Goal: Task Accomplishment & Management: Manage account settings

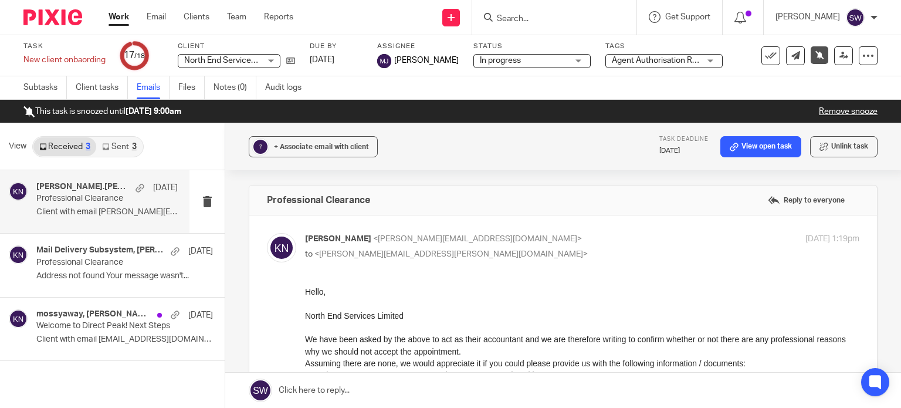
scroll to position [469, 0]
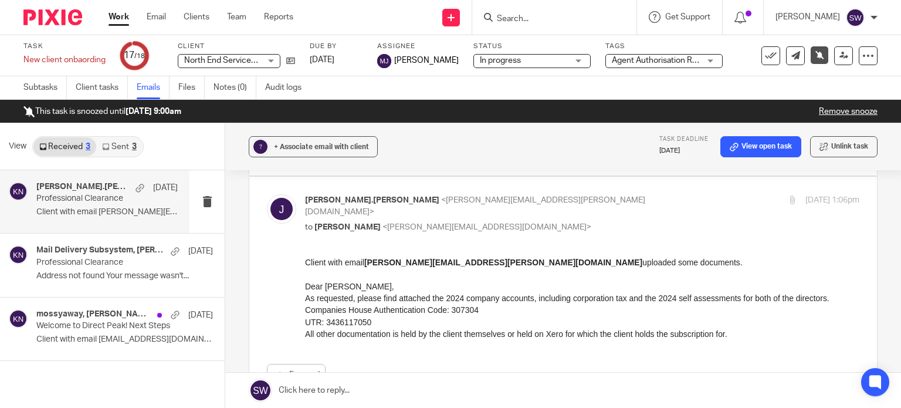
click at [115, 15] on link "Work" at bounding box center [119, 17] width 21 height 12
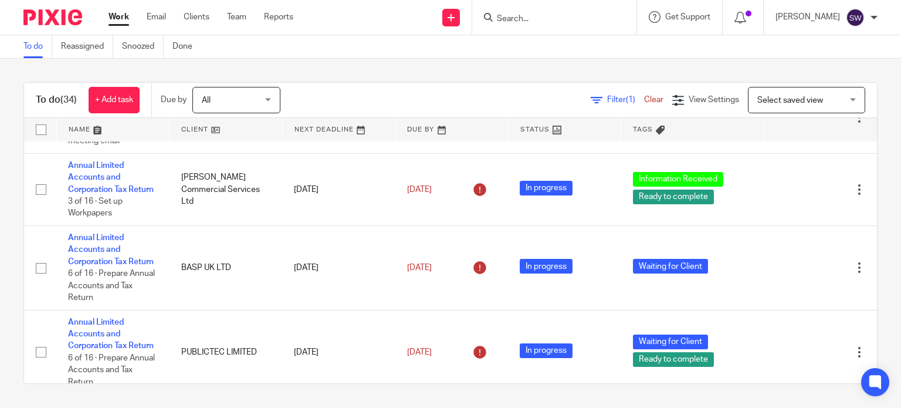
scroll to position [293, 0]
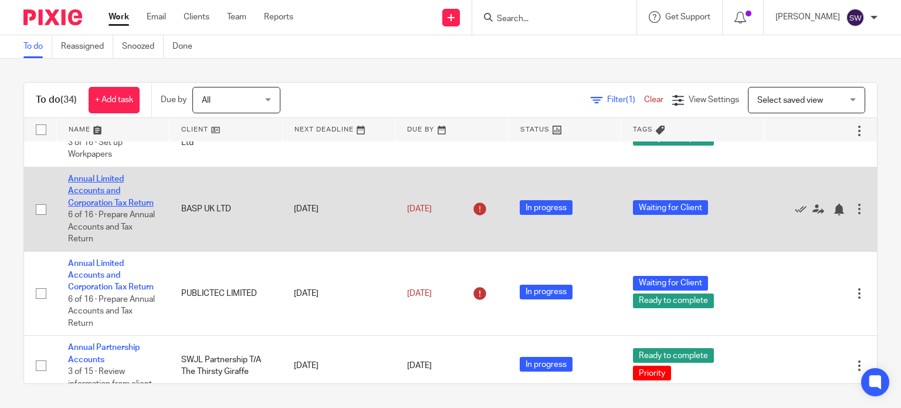
click at [93, 207] on link "Annual Limited Accounts and Corporation Tax Return" at bounding box center [111, 191] width 86 height 32
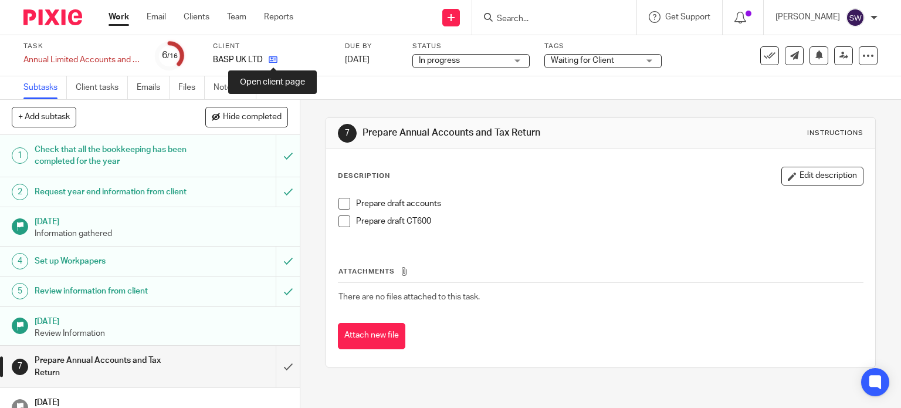
click at [271, 60] on icon at bounding box center [273, 59] width 9 height 9
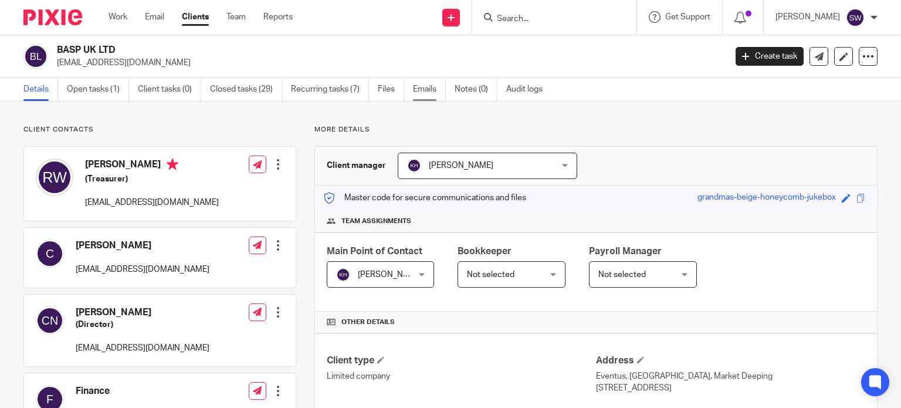
click at [428, 88] on link "Emails" at bounding box center [429, 89] width 33 height 23
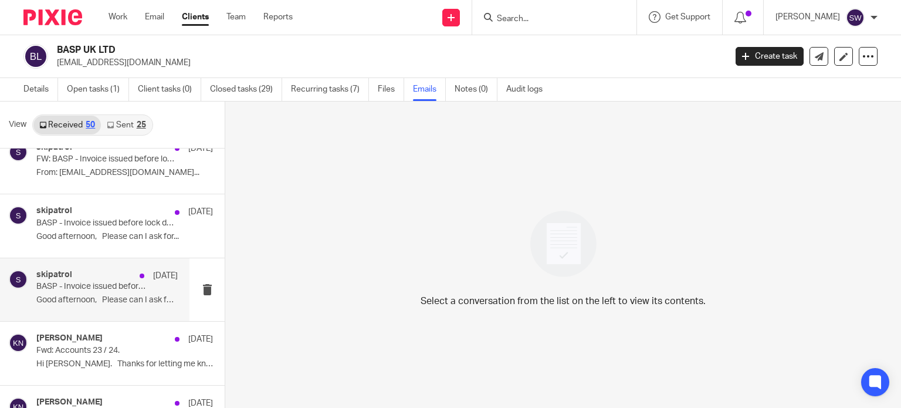
scroll to position [1818, 0]
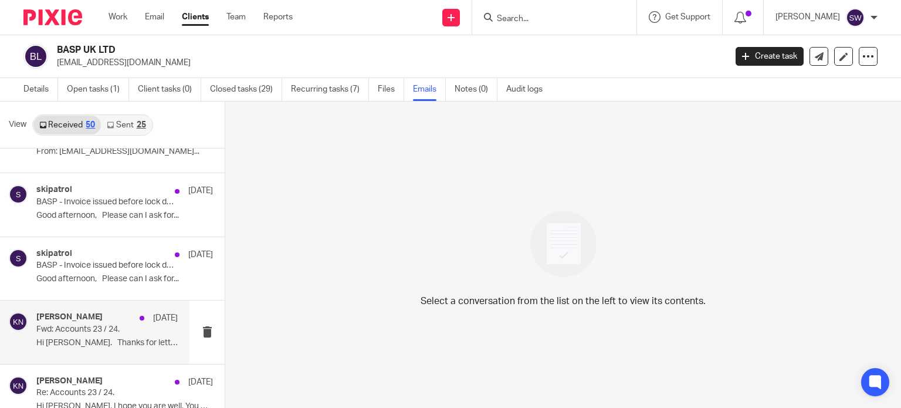
click at [91, 324] on p "Fwd: Accounts 23 / 24." at bounding box center [92, 329] width 113 height 10
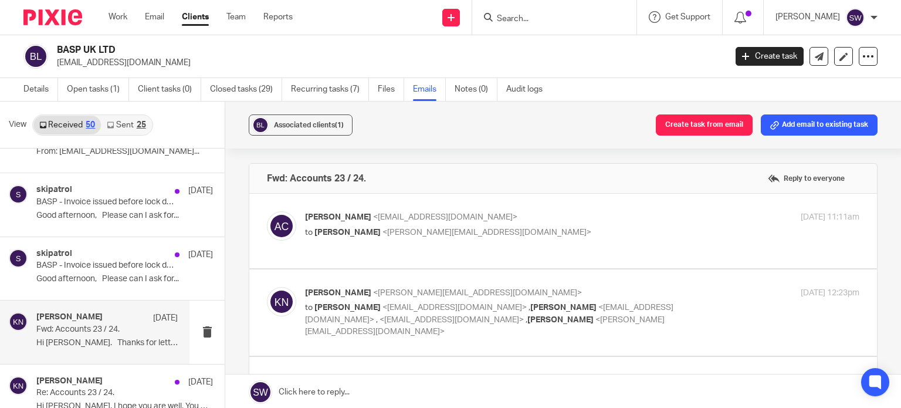
scroll to position [0, 0]
click at [521, 229] on p "to [PERSON_NAME] <[PERSON_NAME][EMAIL_ADDRESS][DOMAIN_NAME]>" at bounding box center [489, 232] width 369 height 12
checkbox input "true"
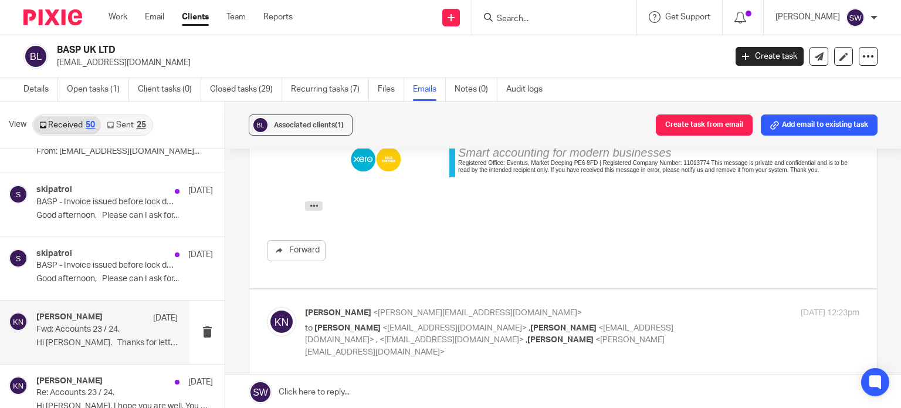
scroll to position [293, 0]
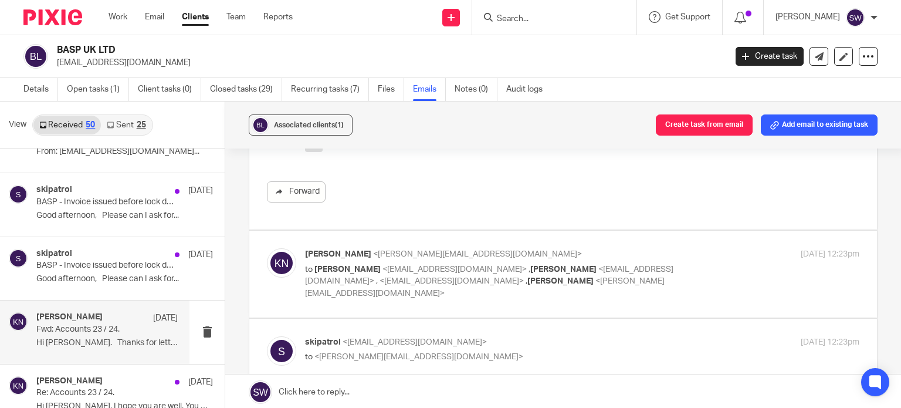
click at [694, 260] on div "Karl Newman <k.newman@directpeak.co.uk> to Robert Williamson <bobbywilliamson@t…" at bounding box center [582, 273] width 554 height 51
checkbox input "true"
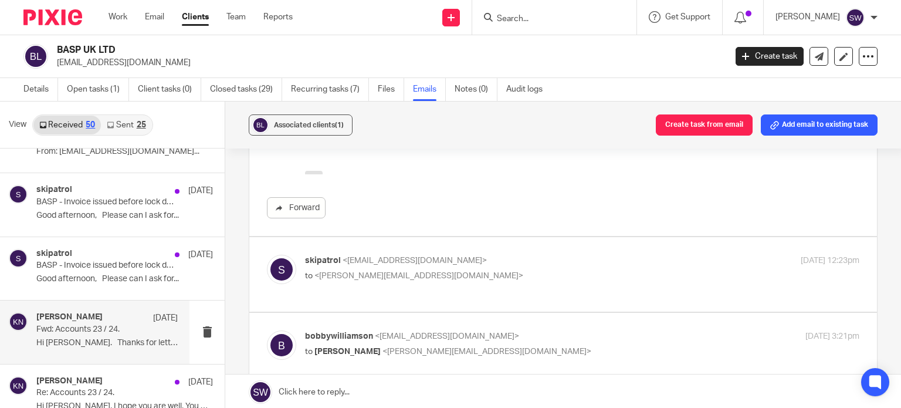
scroll to position [762, 0]
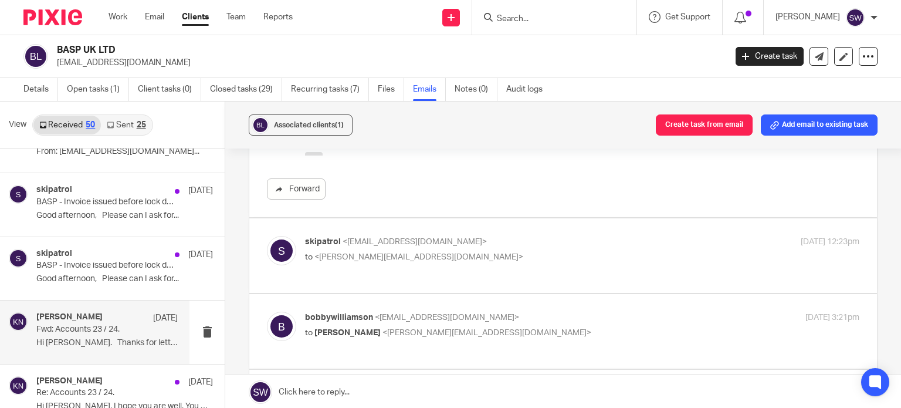
click at [537, 236] on p "skipatrol <skipatrol@basp.org.uk>" at bounding box center [489, 242] width 369 height 12
checkbox input "true"
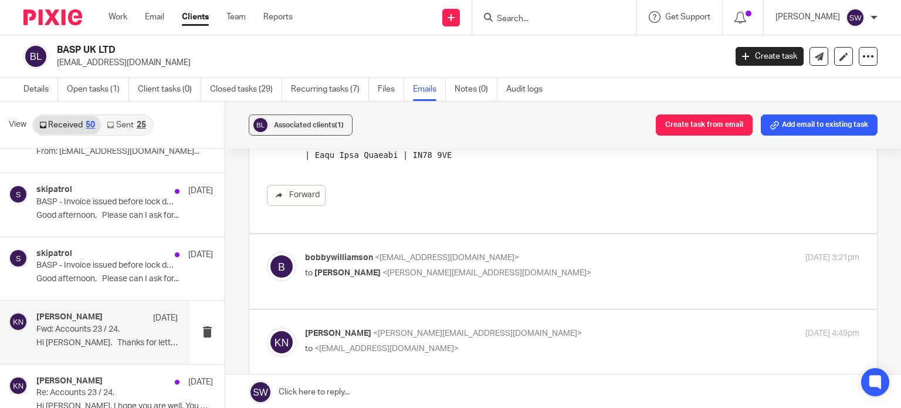
scroll to position [938, 0]
click at [537, 251] on div "bobbywilliamson <bobbywilliamson@talk21.com> to Karl Newman <k.newman@directpea…" at bounding box center [489, 264] width 369 height 27
checkbox input "true"
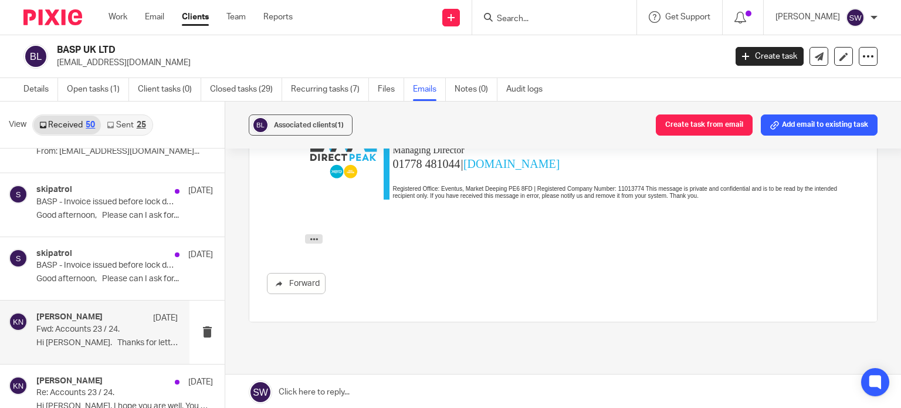
scroll to position [1471, 0]
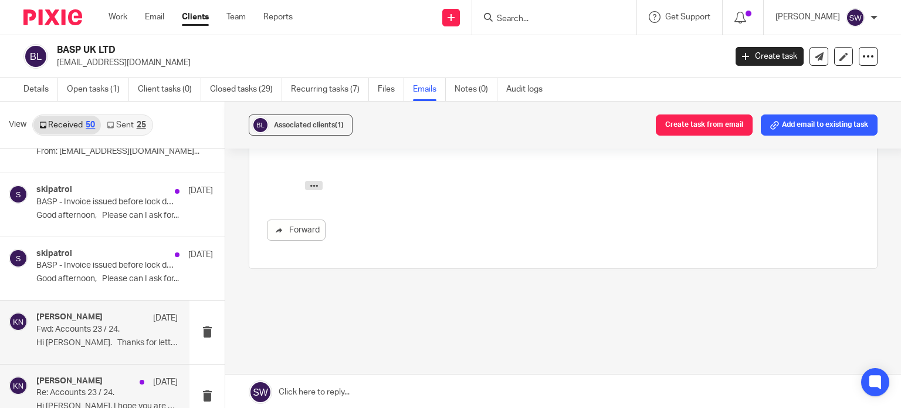
click at [55, 388] on p "Re: Accounts 23 / 24." at bounding box center [92, 393] width 113 height 10
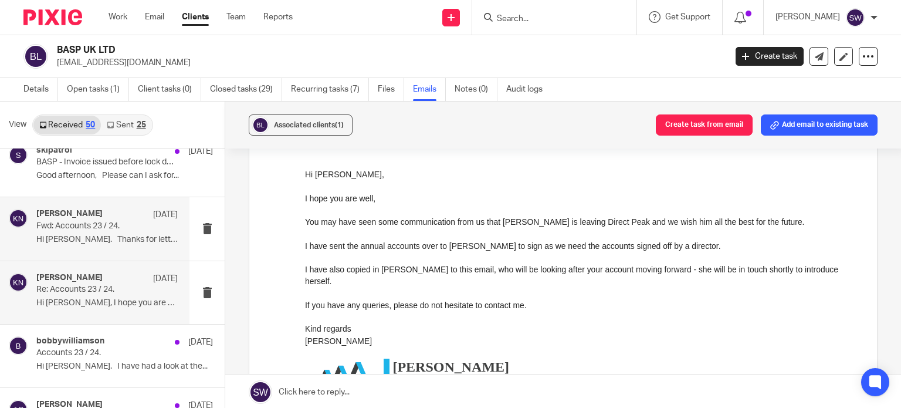
scroll to position [1935, 0]
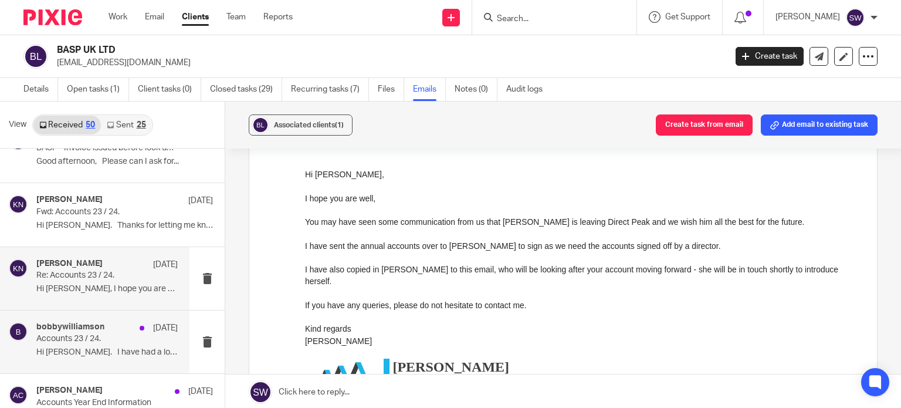
click at [84, 350] on p "Hi Adam. I have had a look at the..." at bounding box center [106, 352] width 141 height 10
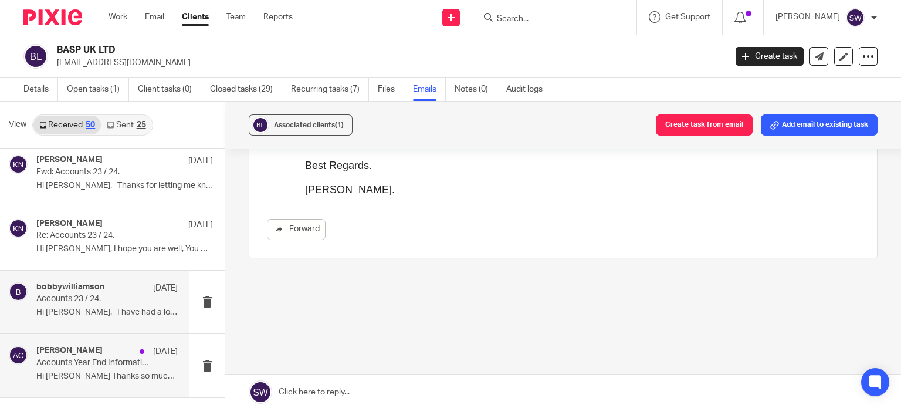
scroll to position [2053, 0]
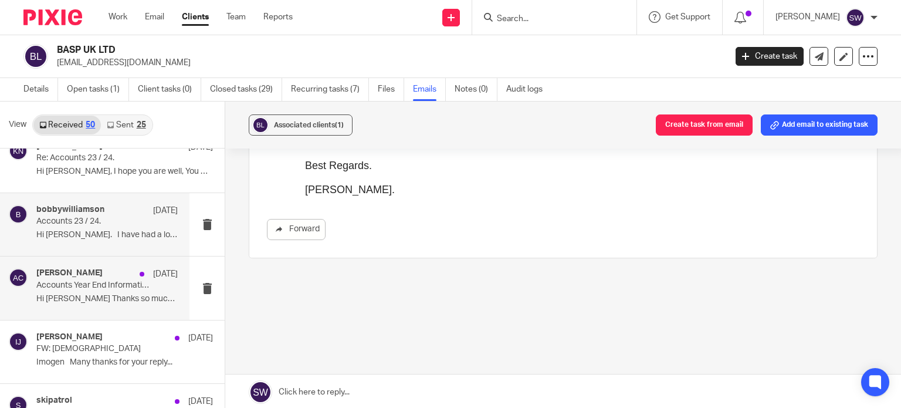
click at [68, 307] on div "Adam Craft 20 Aug Accounts Year End Information Hi Adam Thanks so much for bein…" at bounding box center [94, 287] width 189 height 63
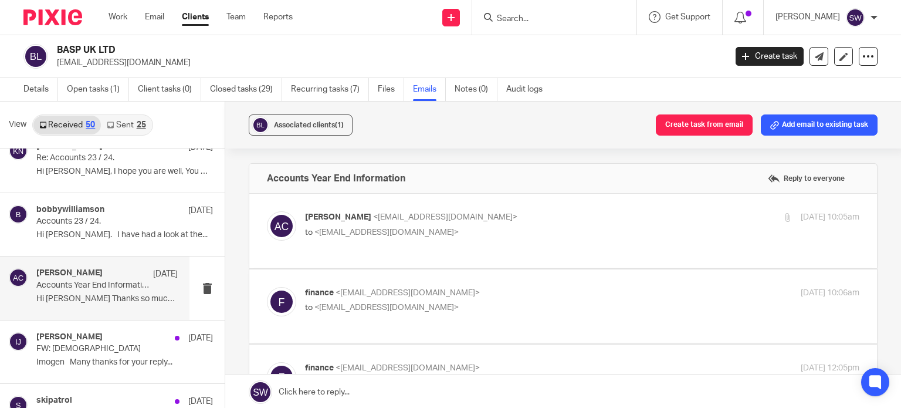
scroll to position [0, 0]
click at [513, 216] on p "Adam Craft <a.craft@directpeak.co.uk>" at bounding box center [489, 217] width 369 height 12
checkbox input "true"
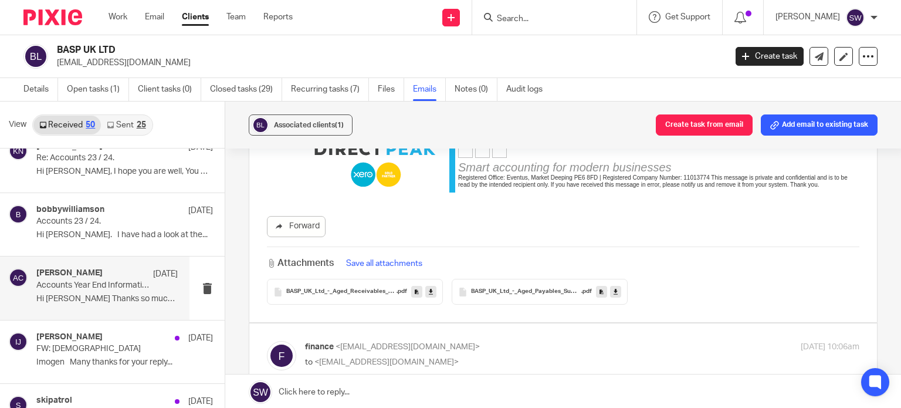
scroll to position [528, 0]
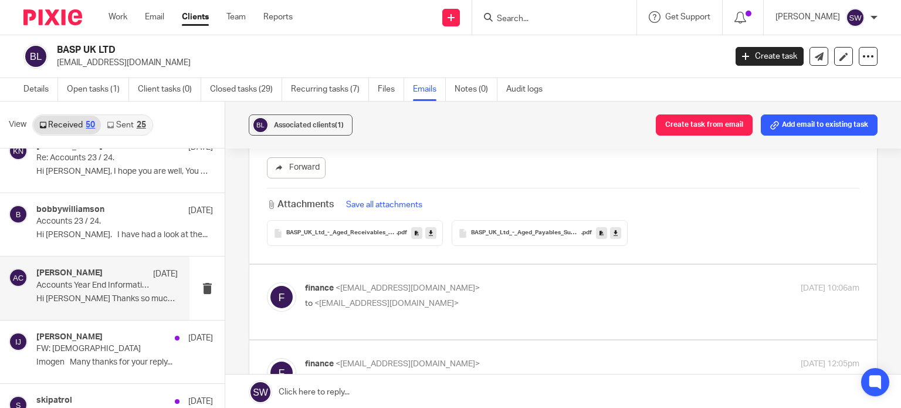
click at [492, 287] on p "finance <finance@basp.org.uk>" at bounding box center [489, 288] width 369 height 12
checkbox input "true"
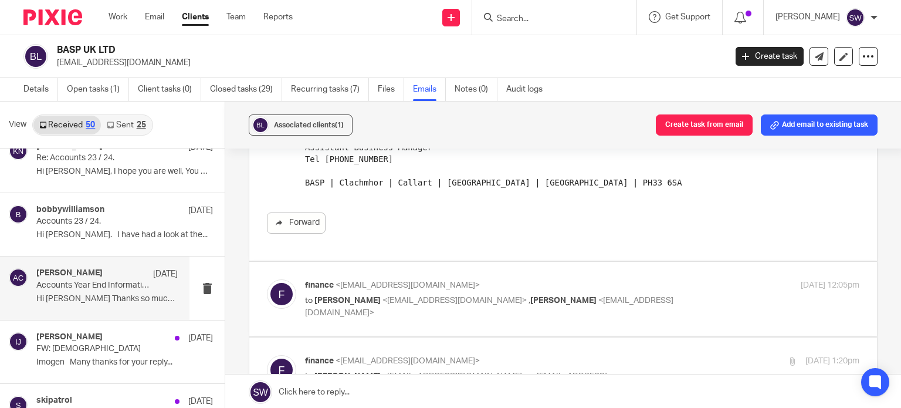
scroll to position [821, 0]
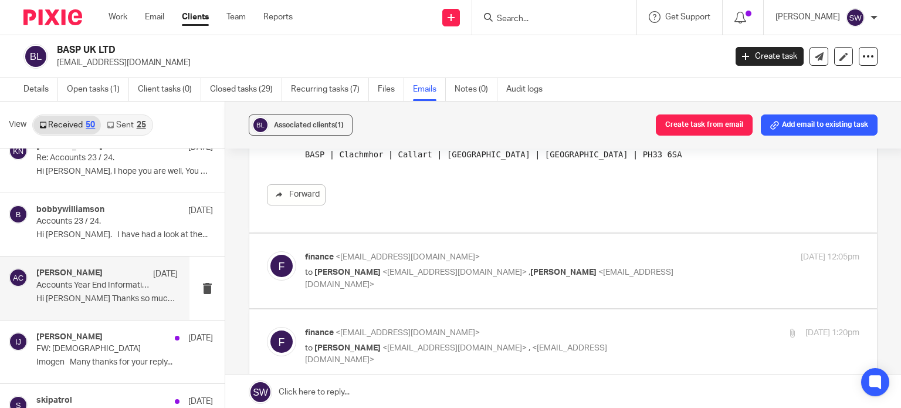
click at [636, 255] on div "finance <finance@basp.org.uk> to Adam Craft <a.craft@directpeak.co.uk> , Carol …" at bounding box center [489, 270] width 369 height 39
checkbox input "true"
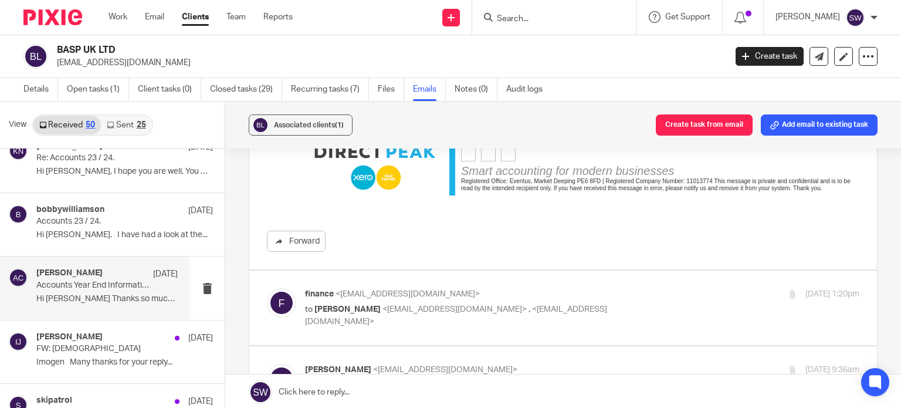
scroll to position [1701, 0]
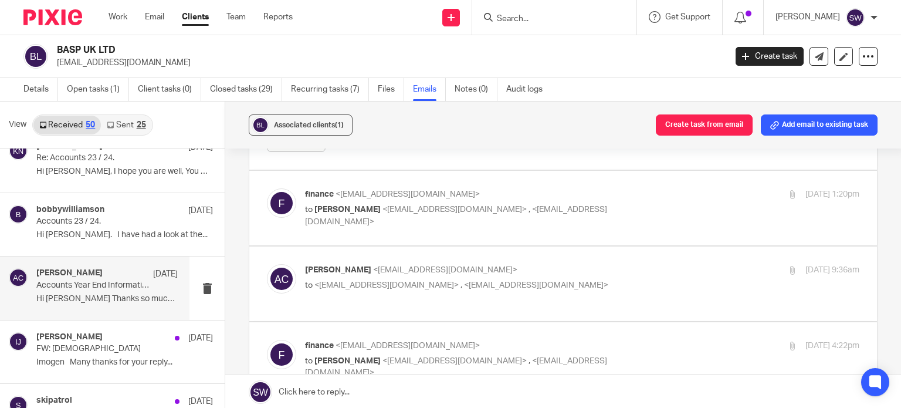
click at [587, 188] on p "finance <finance@basp.org.uk>" at bounding box center [489, 194] width 369 height 12
checkbox input "true"
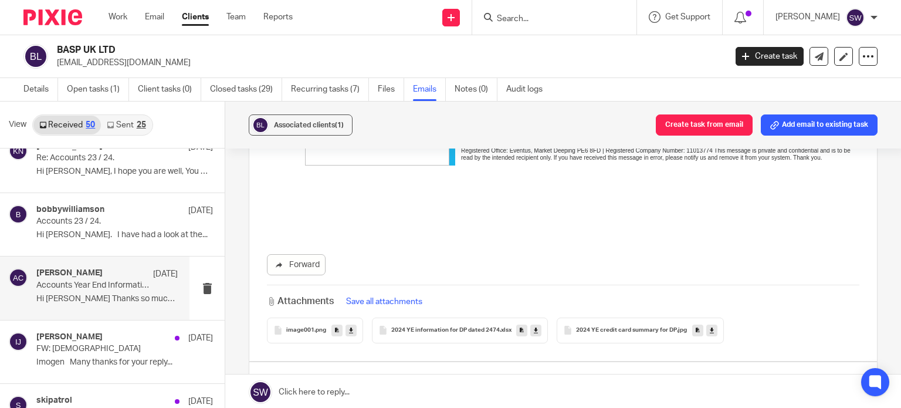
scroll to position [2815, 0]
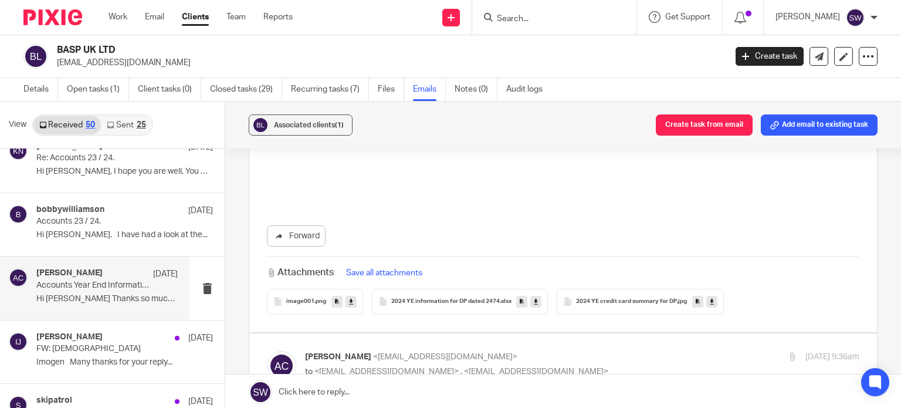
click at [524, 351] on p "Adam Craft <a.craft@directpeak.co.uk>" at bounding box center [489, 357] width 369 height 12
checkbox input "true"
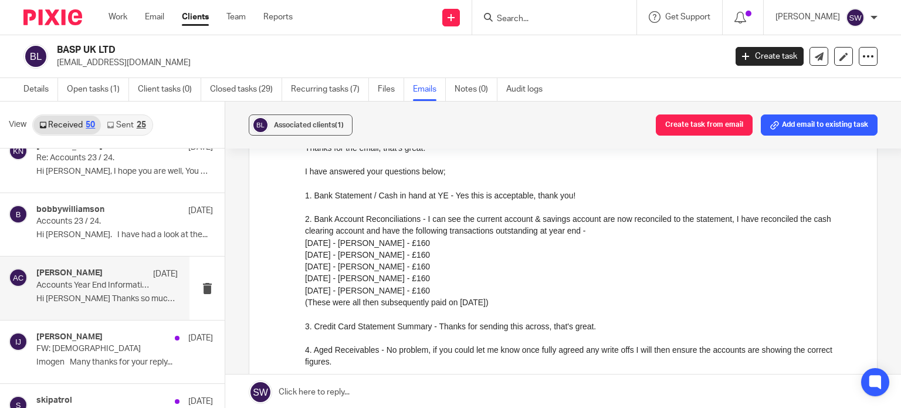
scroll to position [0, 0]
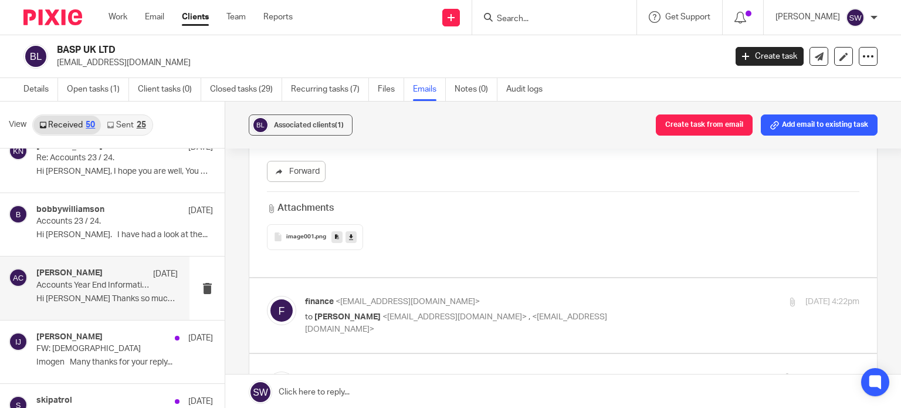
click at [599, 296] on p "finance <finance@basp.org.uk>" at bounding box center [489, 302] width 369 height 12
checkbox input "true"
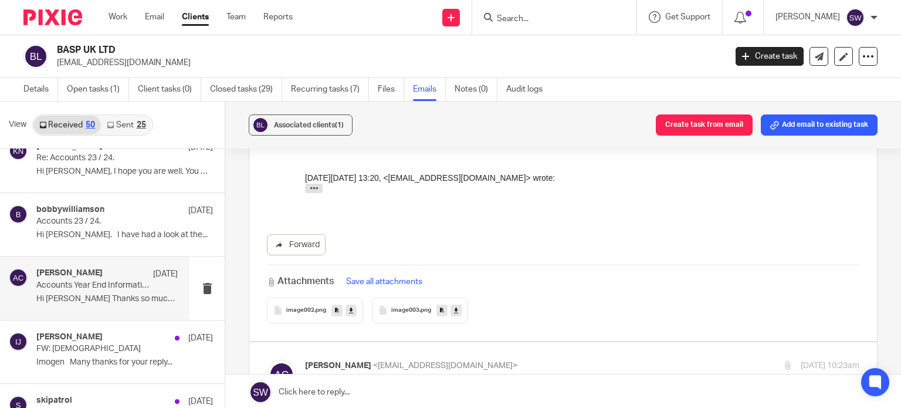
scroll to position [4457, 0]
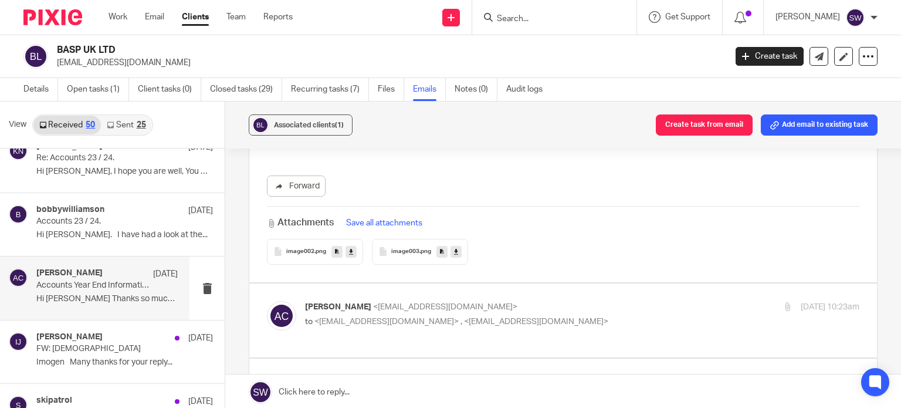
click at [588, 316] on p "to <finance@basp.org.uk> , <skipatrol@basp.org.uk>" at bounding box center [489, 322] width 369 height 12
checkbox input "true"
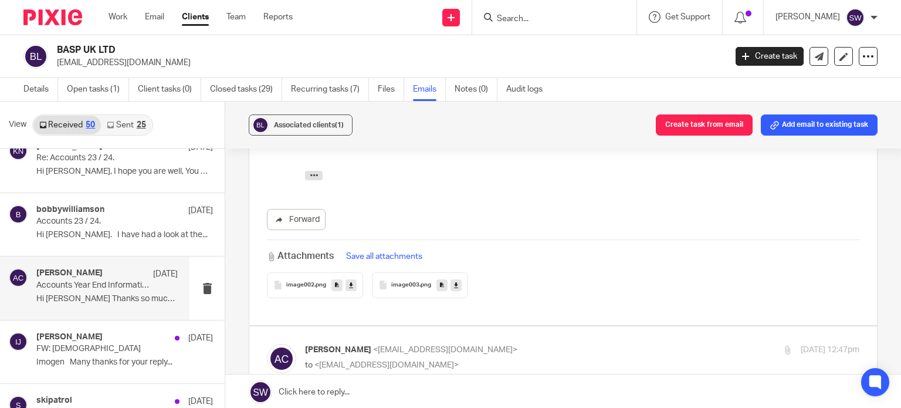
scroll to position [4927, 0]
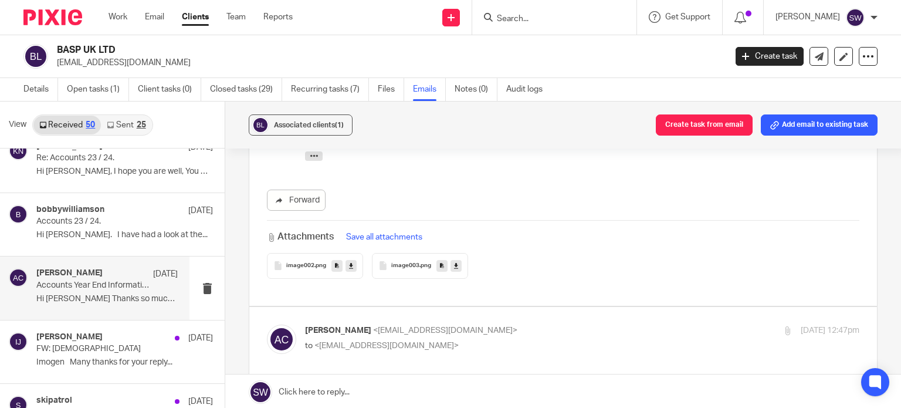
click at [514, 340] on p "to <finance@basp.org.uk>" at bounding box center [489, 346] width 369 height 12
checkbox input "true"
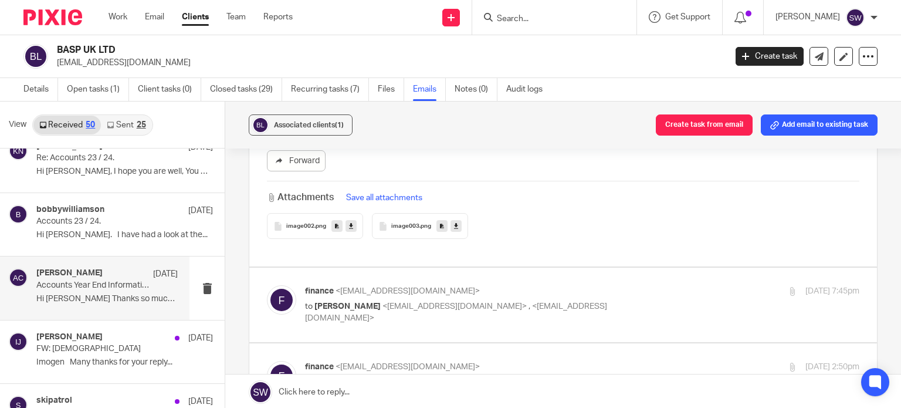
scroll to position [5454, 0]
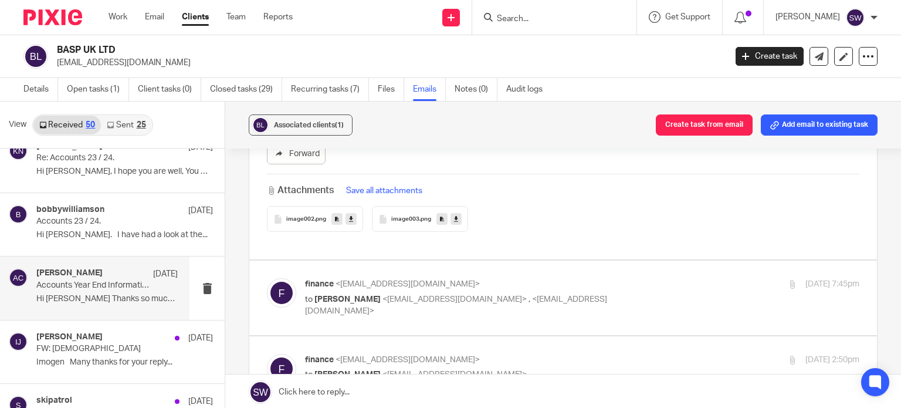
click at [594, 278] on div "finance <finance@basp.org.uk> to Adam Craft <a.craft@directpeak.co.uk> , <skipa…" at bounding box center [489, 297] width 369 height 39
checkbox input "true"
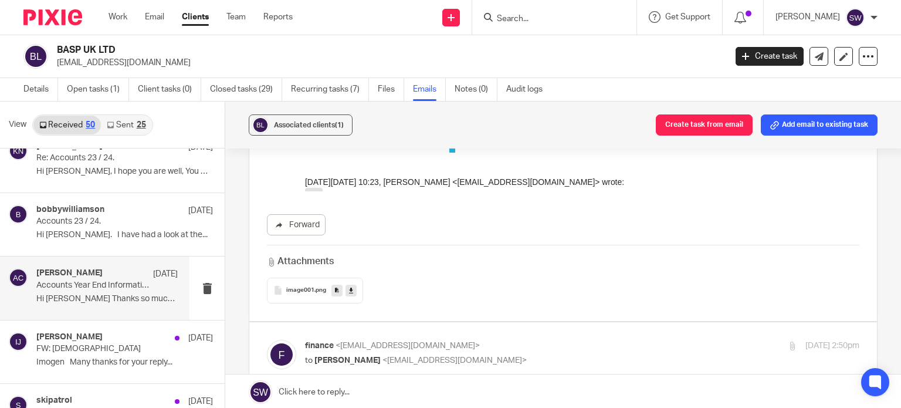
scroll to position [7038, 0]
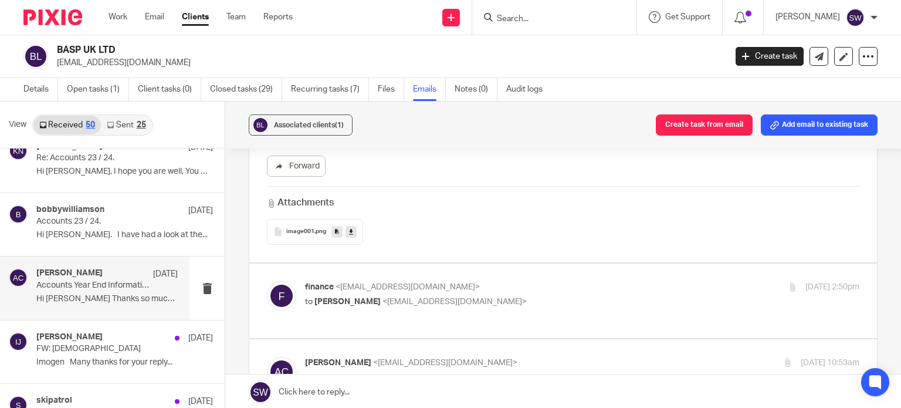
click at [569, 296] on p "to Adam Craft <a.craft@directpeak.co.uk>" at bounding box center [489, 302] width 369 height 12
checkbox input "true"
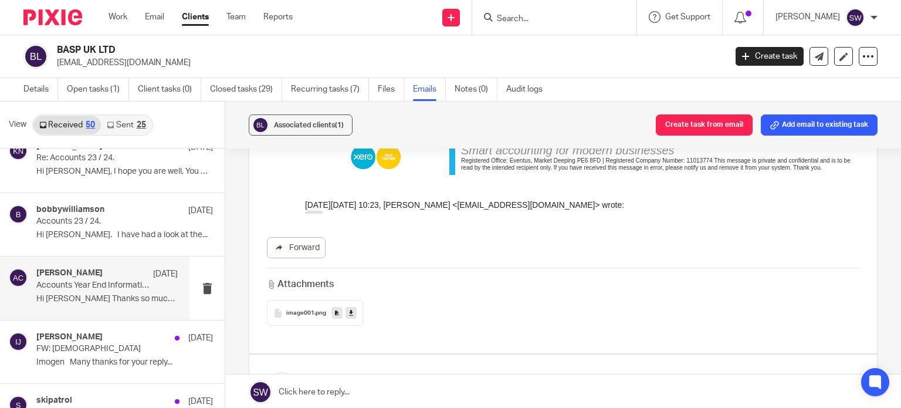
scroll to position [8856, 0]
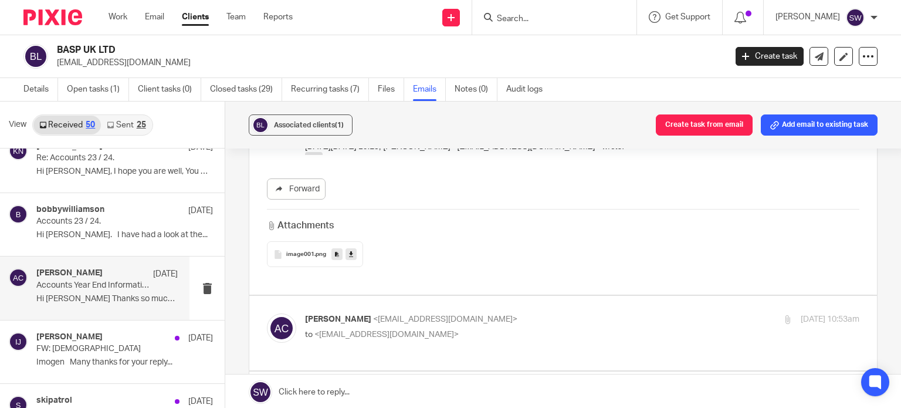
click at [546, 313] on p "Adam Craft <a.craft@directpeak.co.uk>" at bounding box center [489, 319] width 369 height 12
checkbox input "true"
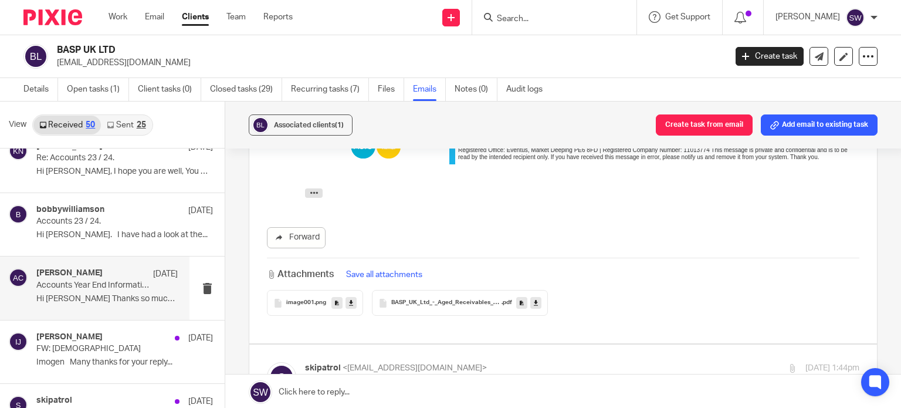
scroll to position [9443, 0]
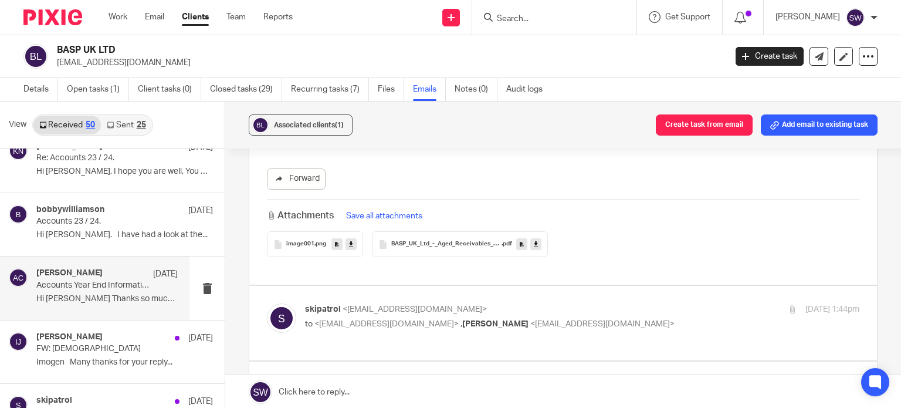
click at [601, 318] on p "to <finance@basp.org.uk> , Adam Craft <a.craft@directpeak.co.uk>" at bounding box center [489, 324] width 369 height 12
checkbox input "true"
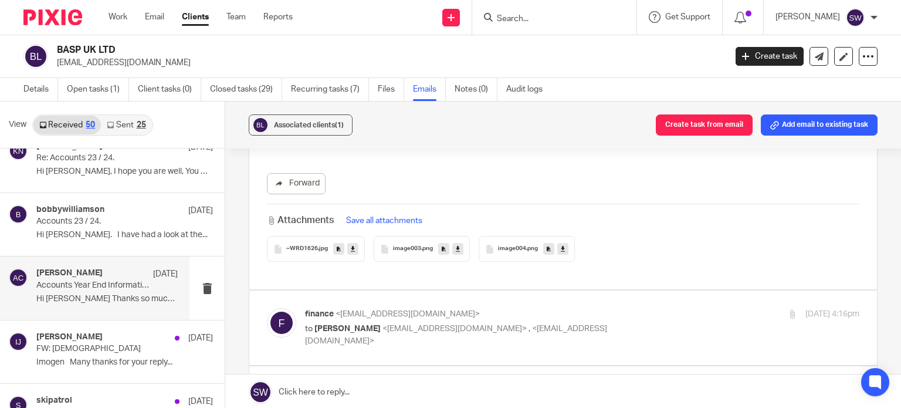
scroll to position [10616, 0]
click at [602, 307] on div "finance <finance@basp.org.uk> to Adam Craft <a.craft@directpeak.co.uk> , <skipa…" at bounding box center [489, 326] width 369 height 39
checkbox input "true"
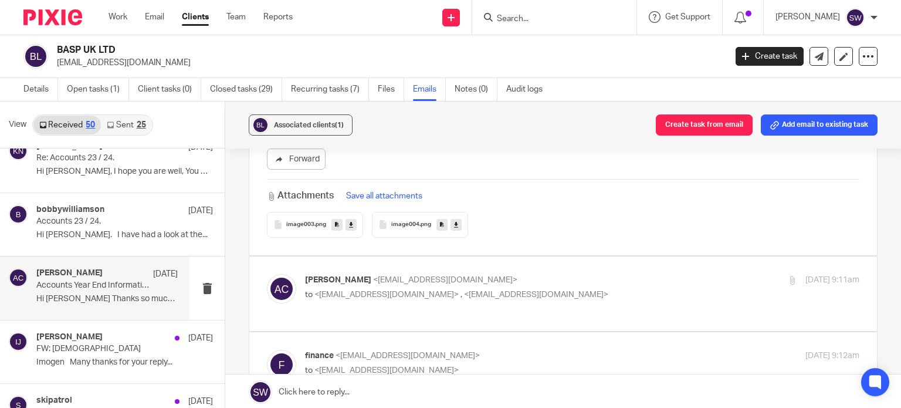
scroll to position [11671, 0]
click at [555, 288] on p "to <finance@basp.org.uk> , <skipatrol@basp.org.uk>" at bounding box center [489, 294] width 369 height 12
checkbox input "true"
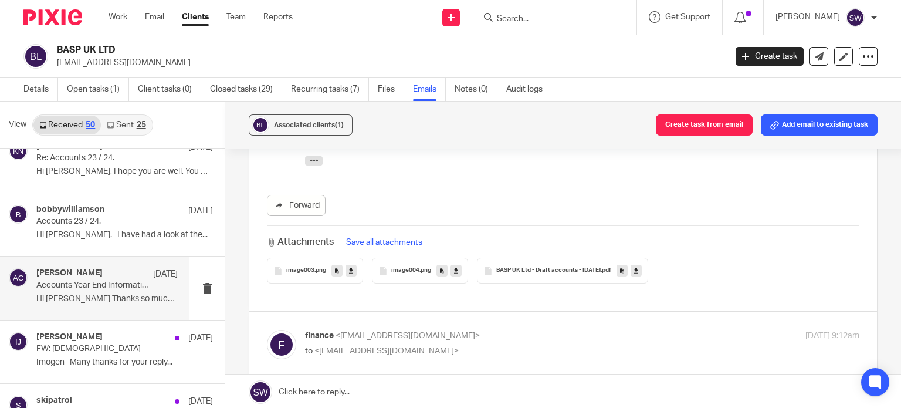
scroll to position [12140, 0]
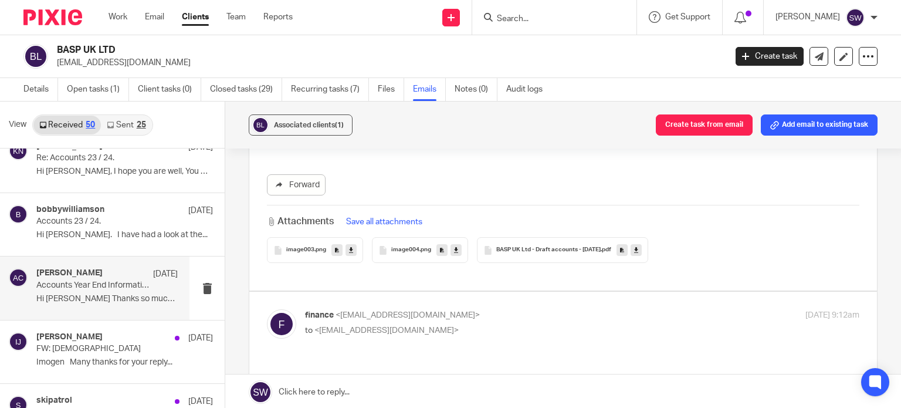
click at [516, 309] on p "finance <finance@basp.org.uk>" at bounding box center [489, 315] width 369 height 12
checkbox input "true"
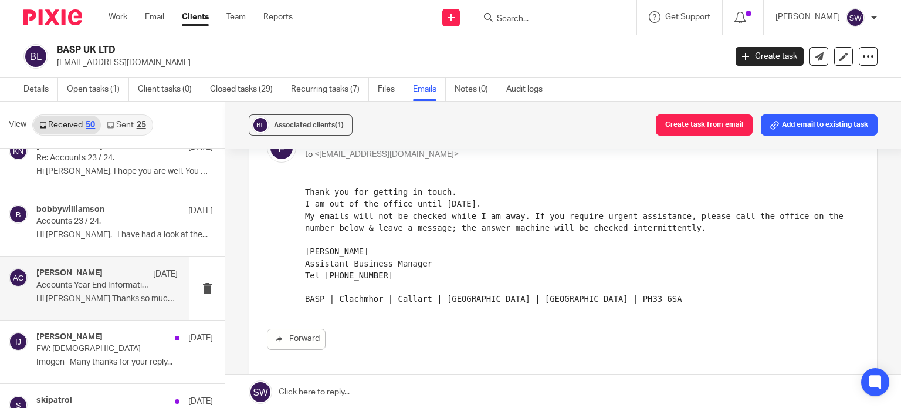
scroll to position [12375, 0]
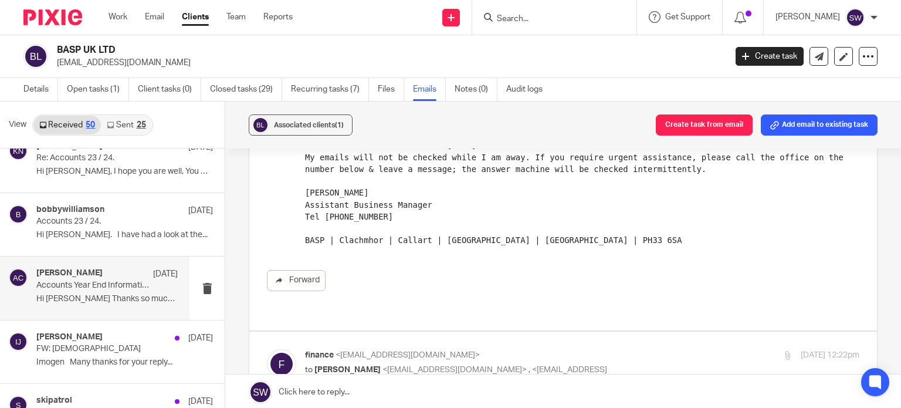
click at [597, 364] on p "to Adam Craft <a.craft@directpeak.co.uk> , <skipatrol@basp.org.uk>" at bounding box center [489, 376] width 369 height 24
checkbox input "true"
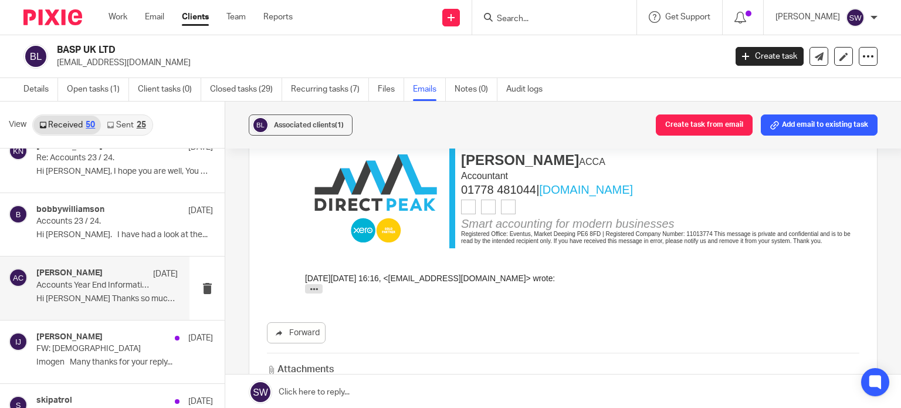
scroll to position [13079, 0]
